Goal: Task Accomplishment & Management: Complete application form

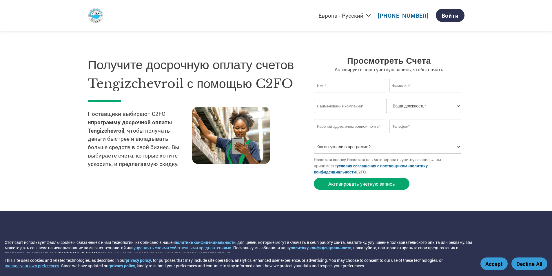
select select "ru-RU"
click at [328, 88] on input "text" at bounding box center [350, 86] width 72 height 14
click at [405, 90] on input "text" at bounding box center [425, 86] width 72 height 14
click at [298, 81] on div "Получите досрочную оплату счетов [PERSON_NAME] с помощью C2FO Поставщики выбира…" at bounding box center [196, 124] width 217 height 137
click at [326, 86] on input "text" at bounding box center [350, 86] width 72 height 14
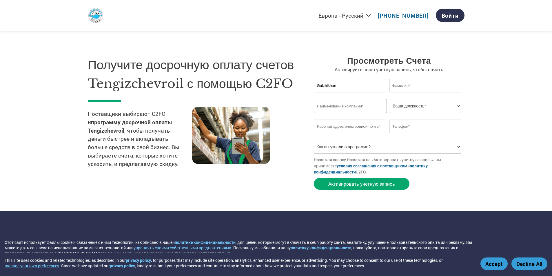
type input "Gulzhikhan"
click at [422, 91] on input "text" at bounding box center [425, 86] width 72 height 14
type input "[PERSON_NAME]"
click at [369, 109] on input "text" at bounding box center [350, 106] width 73 height 14
click at [340, 108] on input "AGI-CDCS KAzakhstan JV" at bounding box center [350, 106] width 73 height 14
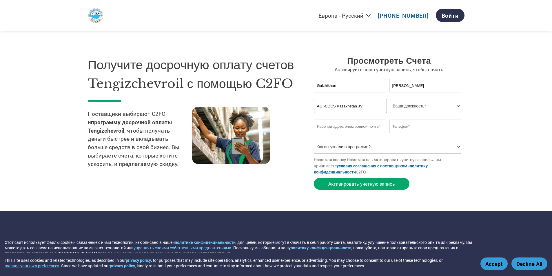
type input "AGI-CDCS Kazakhstan JV"
click at [412, 109] on select "Ваша должность* Главный финансовый директор [PERSON_NAME] по кредитованию Финан…" at bounding box center [426, 106] width 72 height 14
select select "BOOKKEEPER"
click at [390, 99] on select "Ваша должность* Главный финансовый директор [PERSON_NAME] по кредитованию Финан…" at bounding box center [426, 106] width 72 height 14
click at [363, 129] on input "email" at bounding box center [350, 127] width 72 height 14
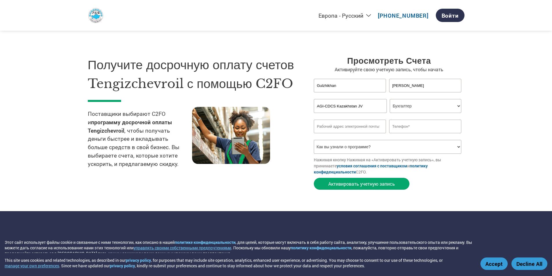
paste input "[EMAIL_ADDRESS][DOMAIN_NAME]"
type input "[EMAIL_ADDRESS][DOMAIN_NAME]"
click at [418, 128] on input "text" at bounding box center [425, 127] width 72 height 14
click at [394, 127] on input "[PHONE_NUMBER]" at bounding box center [425, 127] width 72 height 14
click at [396, 126] on input "[PHONE_NUMBER]" at bounding box center [425, 127] width 72 height 14
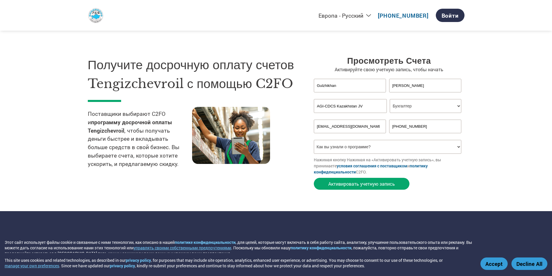
click at [396, 126] on input "[PHONE_NUMBER]" at bounding box center [425, 127] width 72 height 14
type input "[PHONE_NUMBER]"
click at [471, 129] on section "Получите досрочную оплату счетов [PERSON_NAME] с помощью C2FO Поставщики выбира…" at bounding box center [276, 117] width 552 height 188
click at [418, 144] on select "Как вы узнали о программе? Из письма По электронной почте Из соцсетей Через пои…" at bounding box center [388, 147] width 148 height 14
select select "Received a Letter"
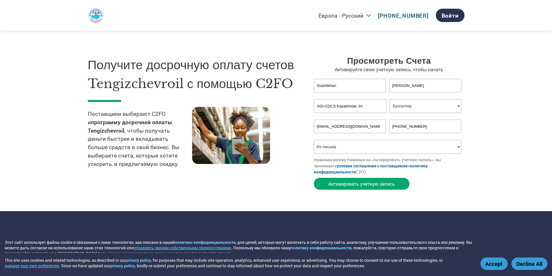
click at [314, 140] on select "Как вы узнали о программе? Из письма По электронной почте Из соцсетей Через пои…" at bounding box center [388, 147] width 148 height 14
click at [391, 184] on button "Активировать учетную запись" at bounding box center [362, 184] width 96 height 12
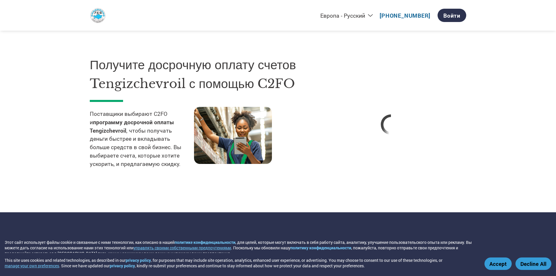
select select "ru-RU"
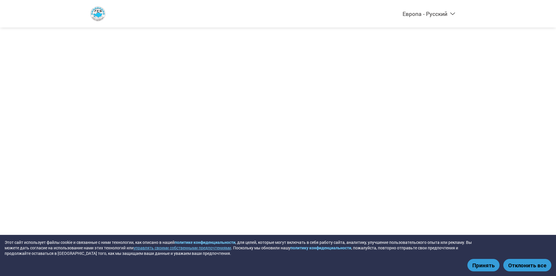
select select "ru-RU"
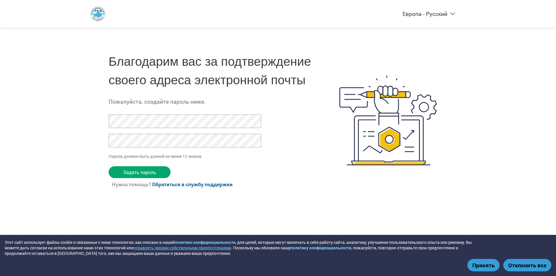
click at [167, 179] on form "Пароль должен быть длиной не менее 12 знаков Задать пароль Нужна помощь? Обрати…" at bounding box center [190, 153] width 163 height 79
click at [155, 170] on input "Задать пароль" at bounding box center [140, 172] width 62 height 12
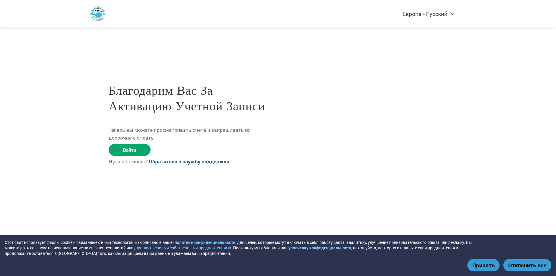
click at [289, 183] on div "Благодарим вас за активацию учетной записи Теперь вы можете просматривать счета…" at bounding box center [278, 97] width 377 height 195
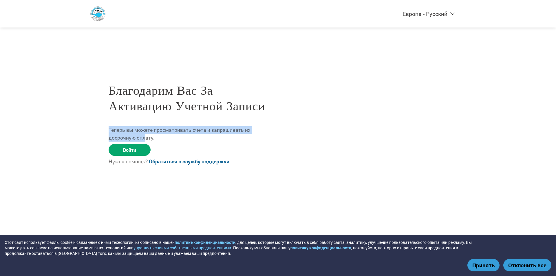
drag, startPoint x: 110, startPoint y: 131, endPoint x: 145, endPoint y: 135, distance: 35.8
click at [145, 135] on p "Теперь вы можете просматривать счета и запрашивать их досрочную оплату." at bounding box center [194, 133] width 170 height 15
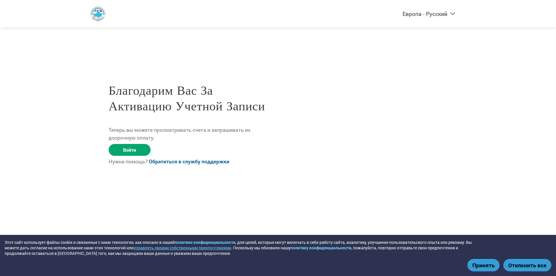
click at [187, 142] on div "Благодарим вас за активацию учетной записи Теперь вы можете просматривать счета…" at bounding box center [194, 120] width 170 height 101
click at [140, 147] on link "Войти" at bounding box center [130, 150] width 42 height 12
